Goal: Task Accomplishment & Management: Use online tool/utility

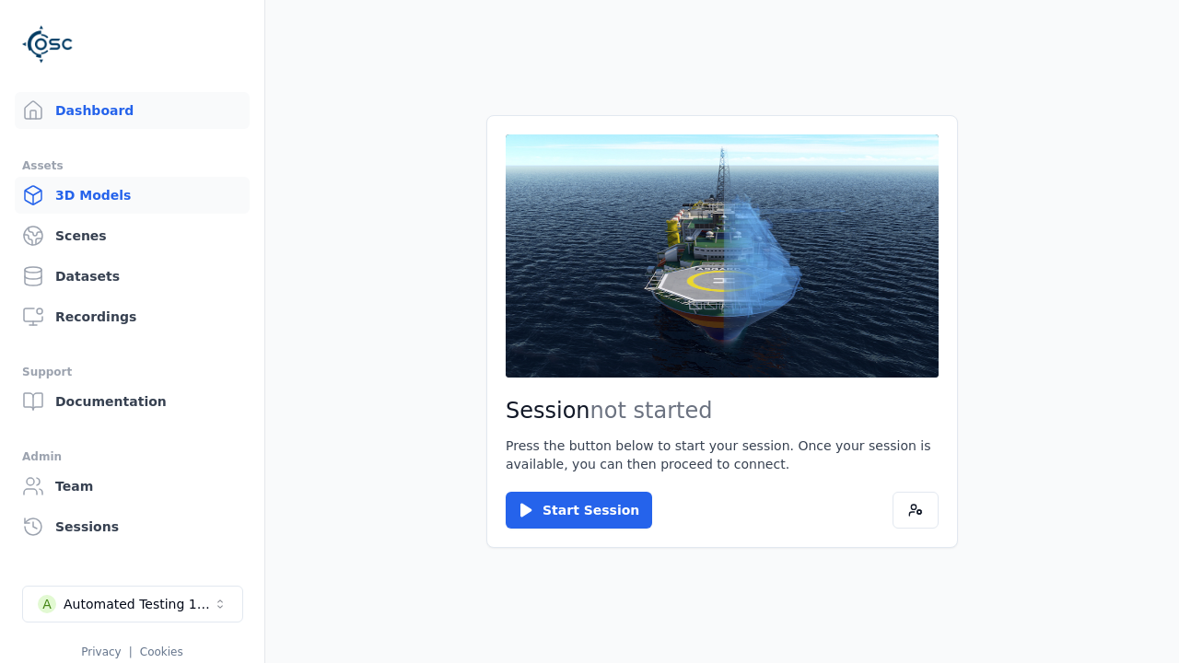
click at [132, 195] on link "3D Models" at bounding box center [132, 195] width 235 height 37
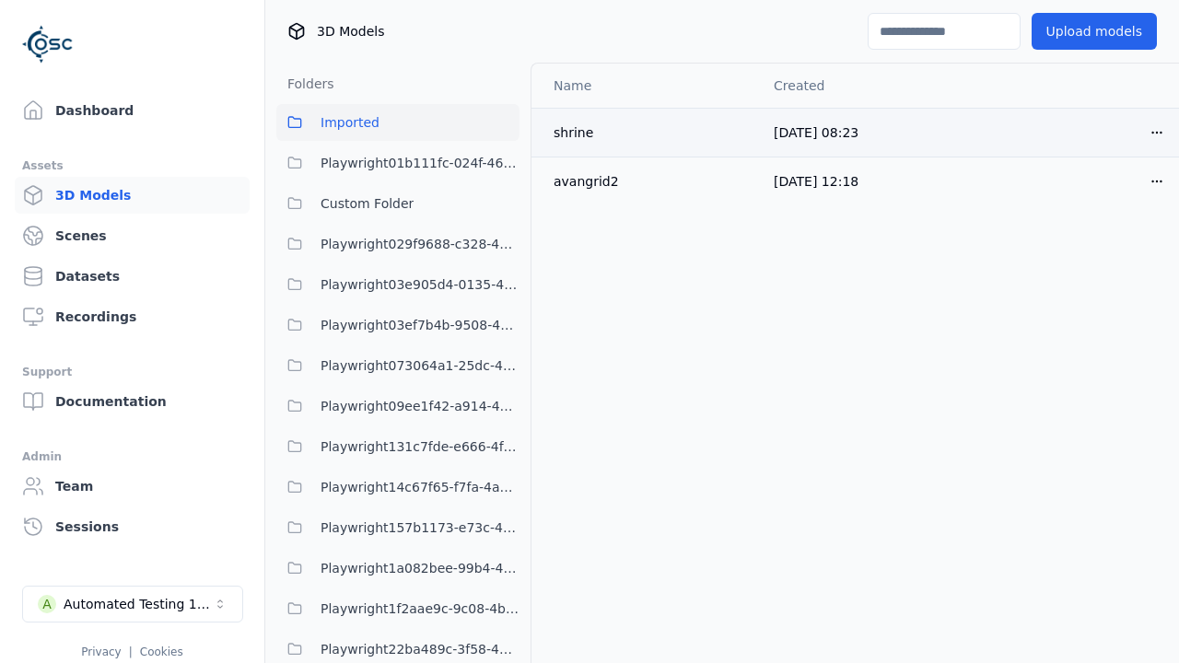
click at [1157, 132] on html "Support Dashboard Assets 3D Models Scenes Datasets Recordings Support Documenta…" at bounding box center [589, 331] width 1179 height 663
click at [1117, 233] on div "Move" at bounding box center [1116, 232] width 109 height 29
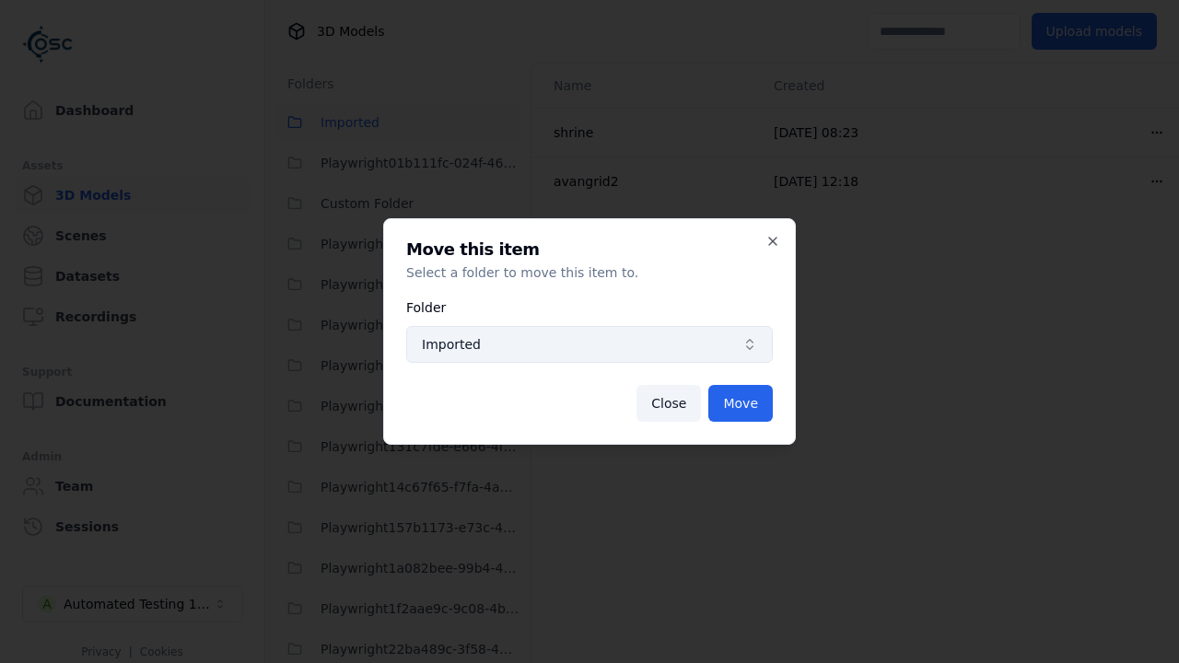
click at [590, 345] on span "Imported" at bounding box center [578, 344] width 313 height 18
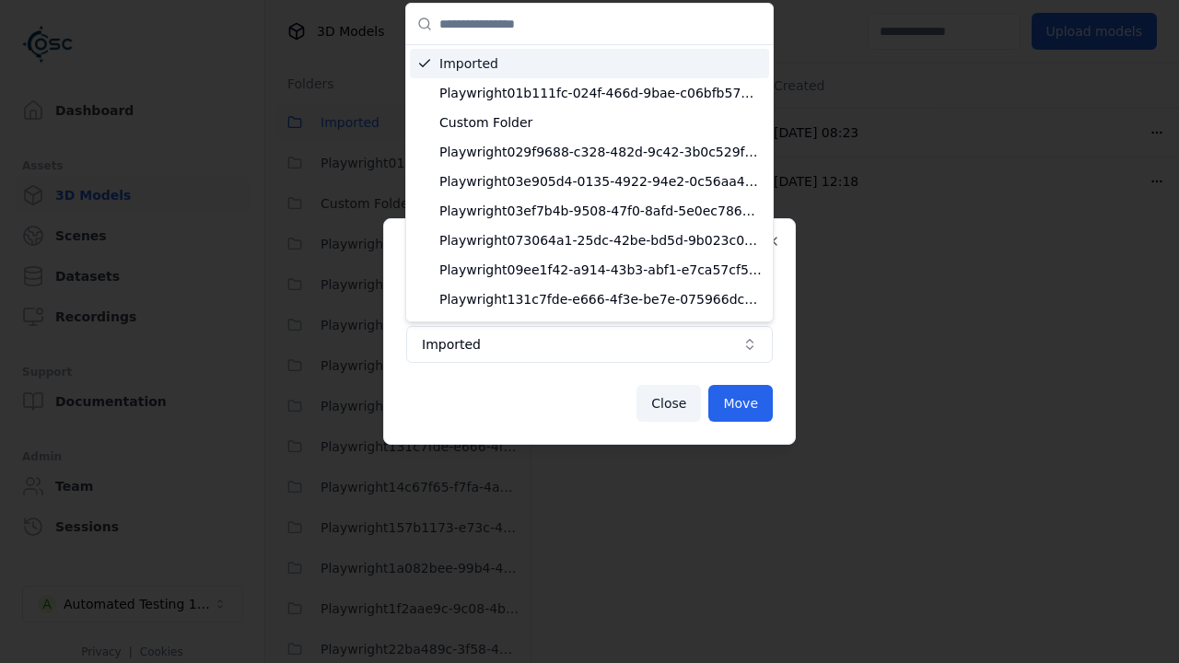
click at [601, 123] on span "Custom Folder" at bounding box center [601, 122] width 322 height 18
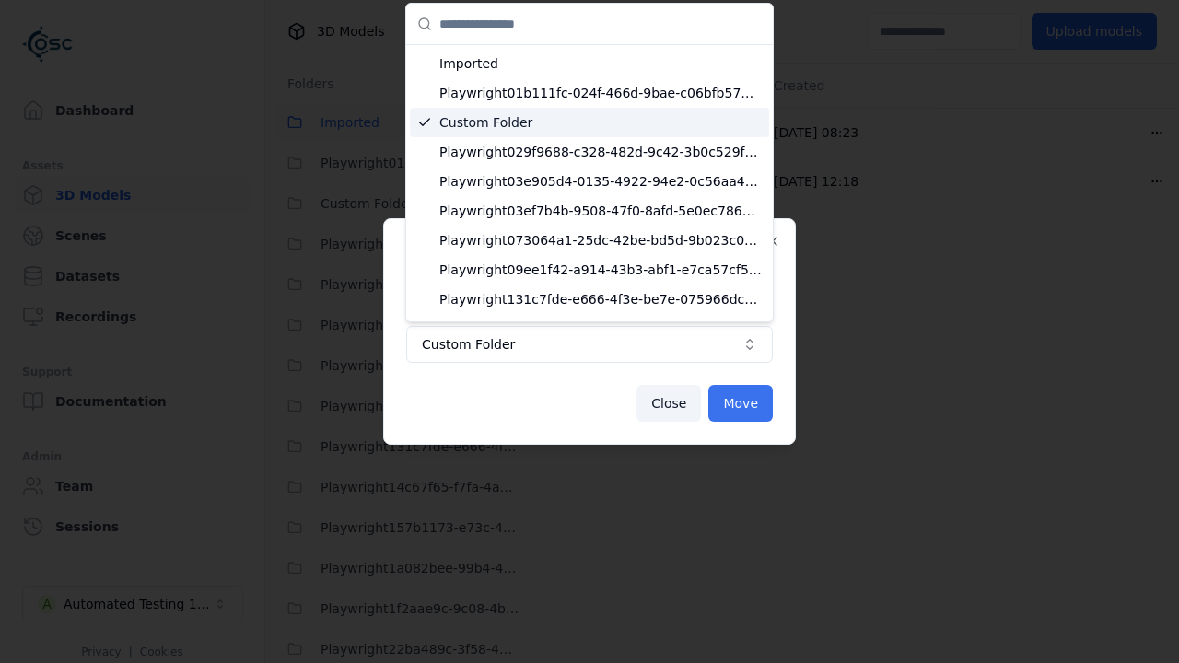
click at [741, 404] on button "Move" at bounding box center [741, 403] width 64 height 37
